Goal: Task Accomplishment & Management: Use online tool/utility

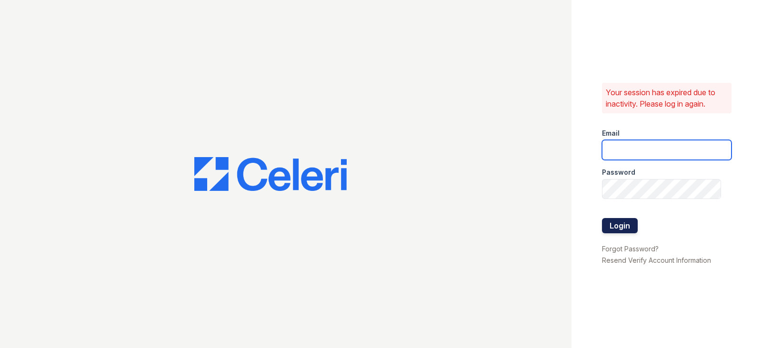
type input "regalia.lm@cafmanagement.com"
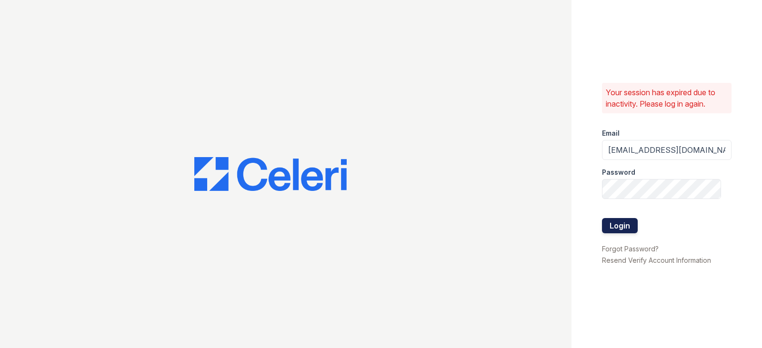
click at [624, 231] on button "Login" at bounding box center [620, 225] width 36 height 15
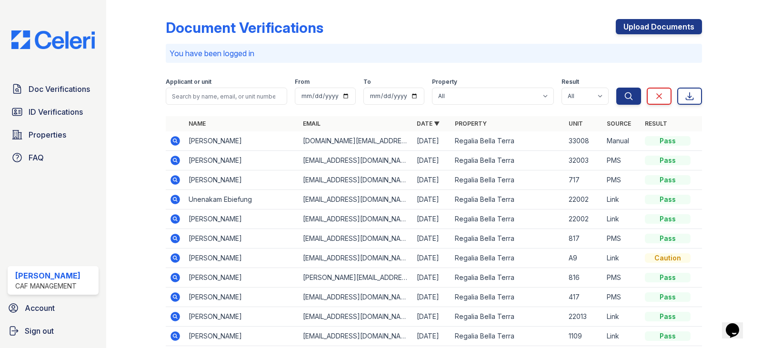
click at [175, 136] on icon at bounding box center [174, 140] width 11 height 11
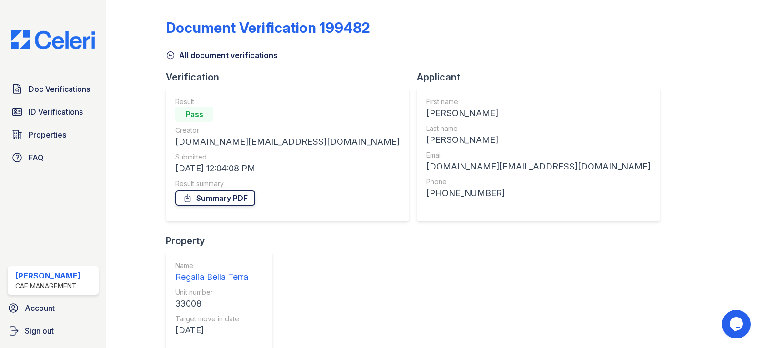
click at [222, 196] on link "Summary PDF" at bounding box center [215, 197] width 80 height 15
click at [26, 43] on img at bounding box center [53, 39] width 99 height 19
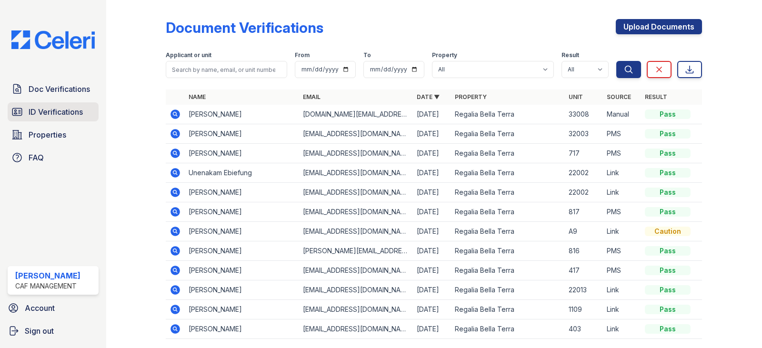
click at [52, 115] on span "ID Verifications" at bounding box center [56, 111] width 54 height 11
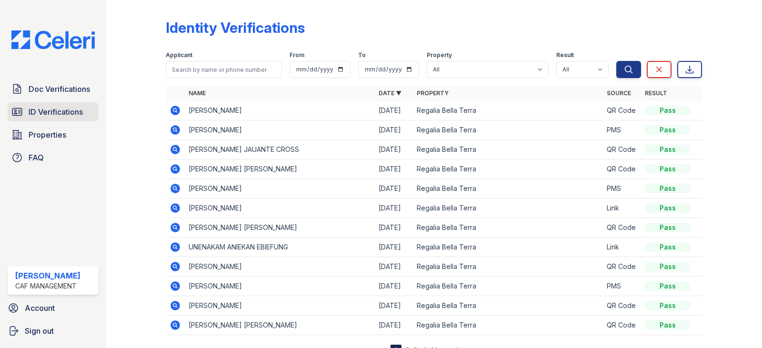
click at [62, 113] on span "ID Verifications" at bounding box center [56, 111] width 54 height 11
click at [40, 110] on span "ID Verifications" at bounding box center [56, 111] width 54 height 11
click at [40, 140] on span "Properties" at bounding box center [48, 134] width 38 height 11
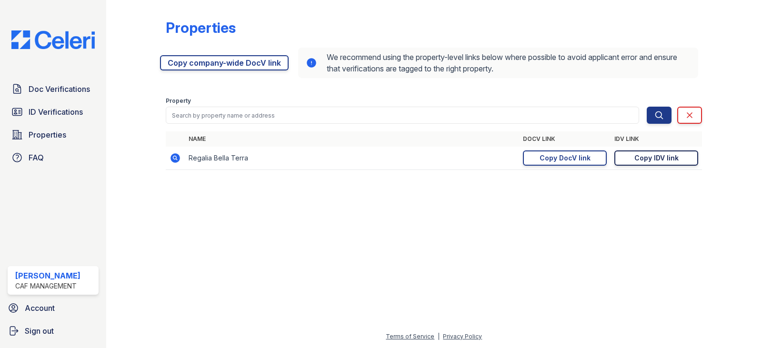
click at [658, 157] on div "Copy IDV link" at bounding box center [656, 158] width 44 height 10
click at [41, 94] on span "Doc Verifications" at bounding box center [59, 88] width 61 height 11
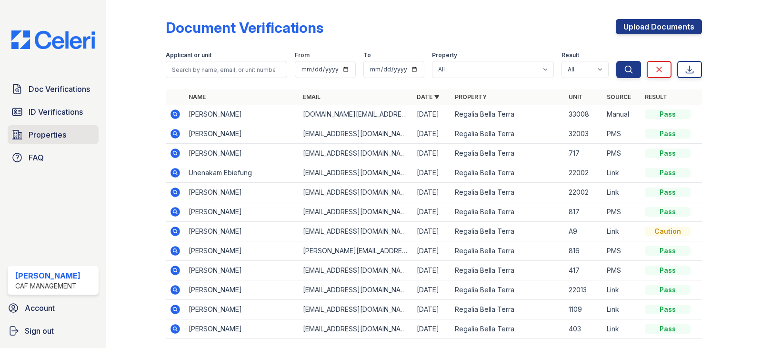
click at [52, 133] on span "Properties" at bounding box center [48, 134] width 38 height 11
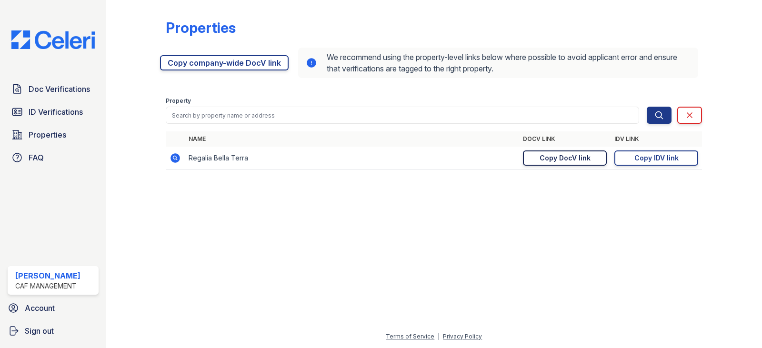
click at [562, 161] on div "Copy DocV link" at bounding box center [564, 158] width 51 height 10
